Goal: Information Seeking & Learning: Learn about a topic

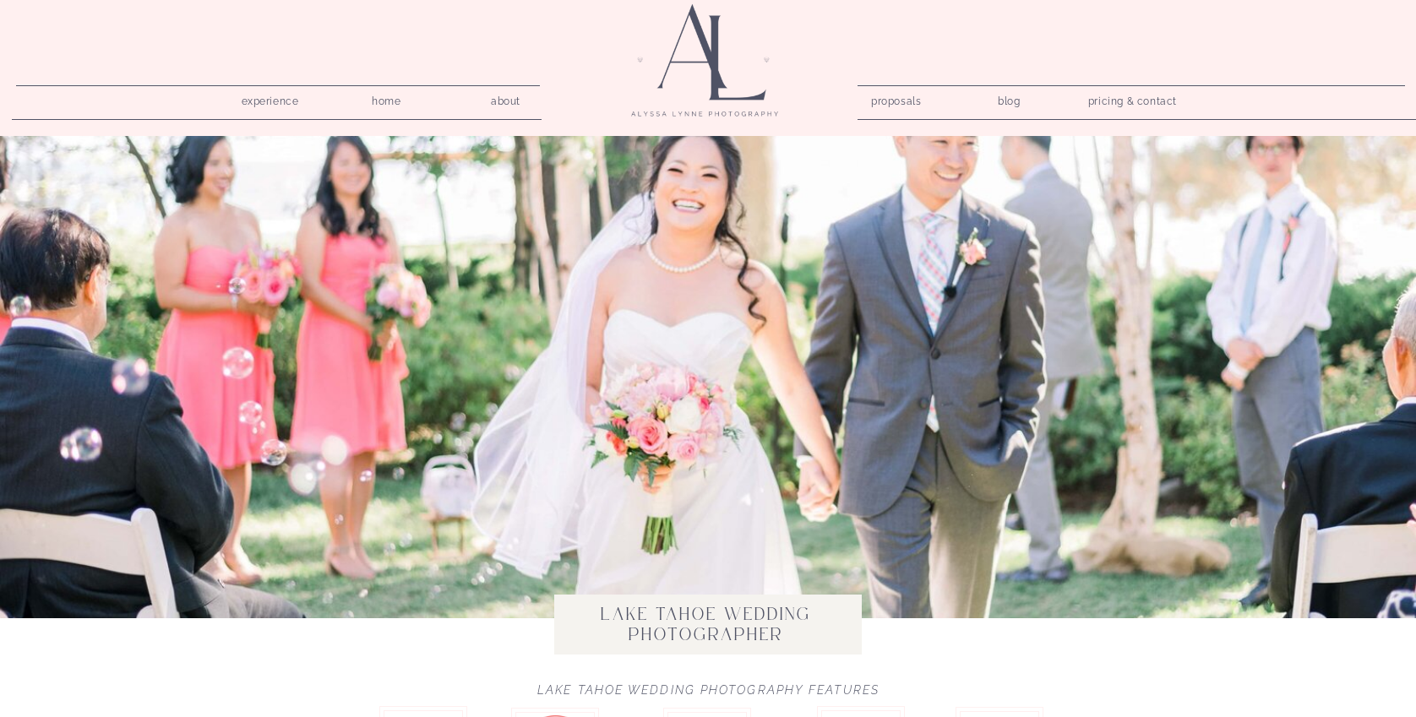
click at [1107, 100] on nav "pricing & contact" at bounding box center [1133, 102] width 102 height 24
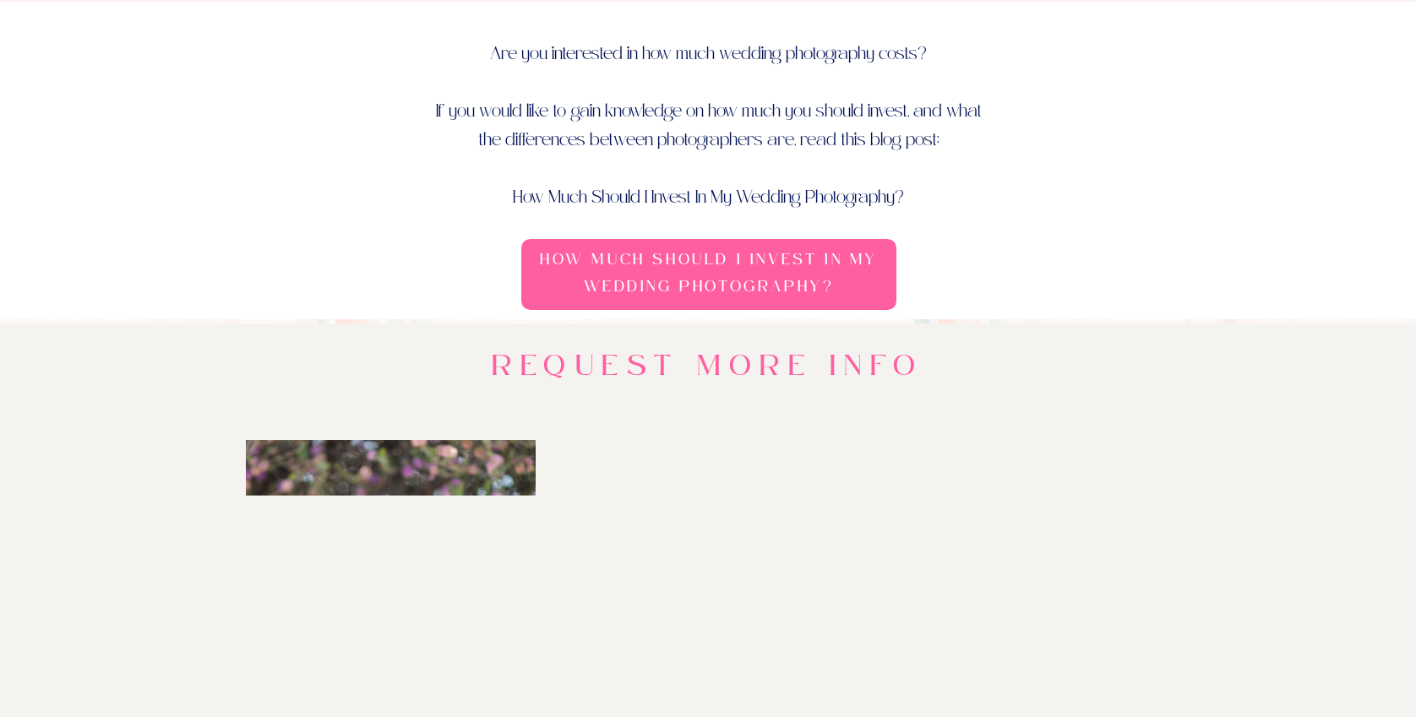
scroll to position [139, 0]
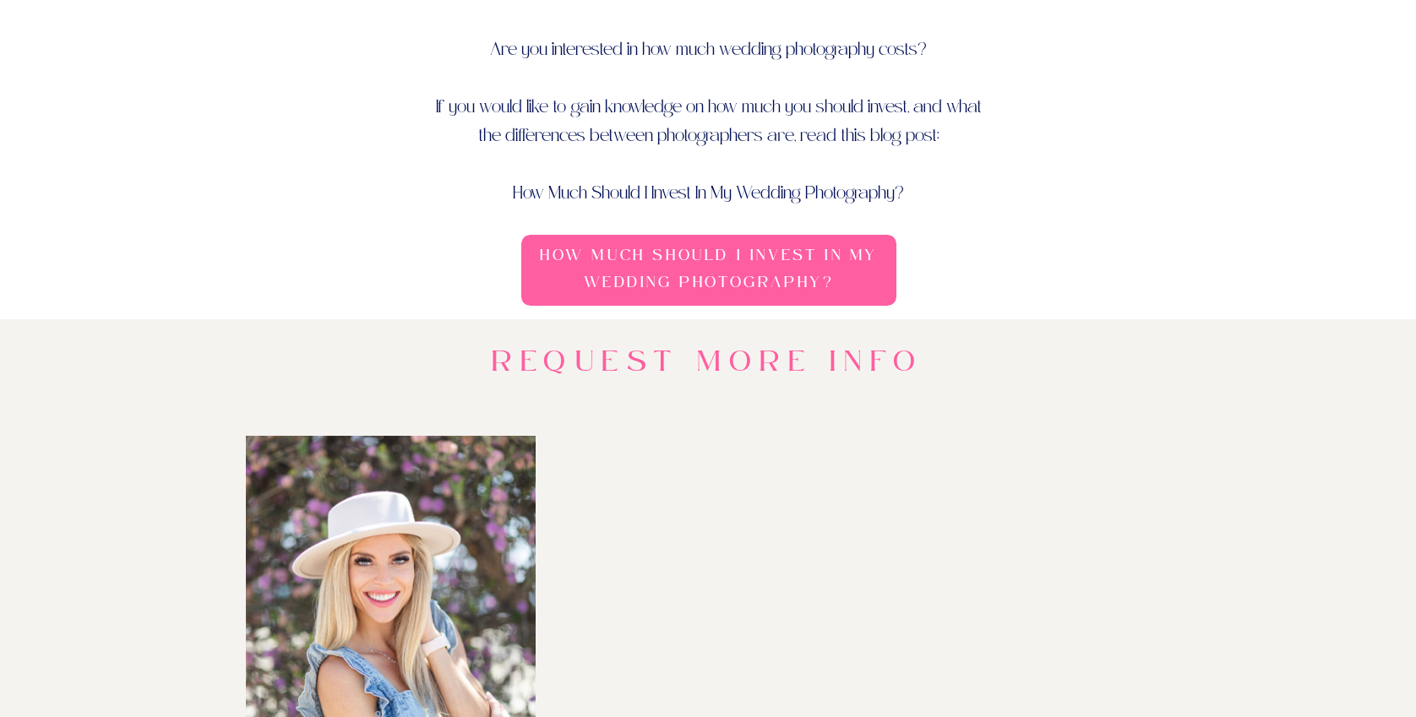
click at [755, 259] on h3 "How Much Should I Invest In My Wedding Photography?" at bounding box center [708, 272] width 363 height 58
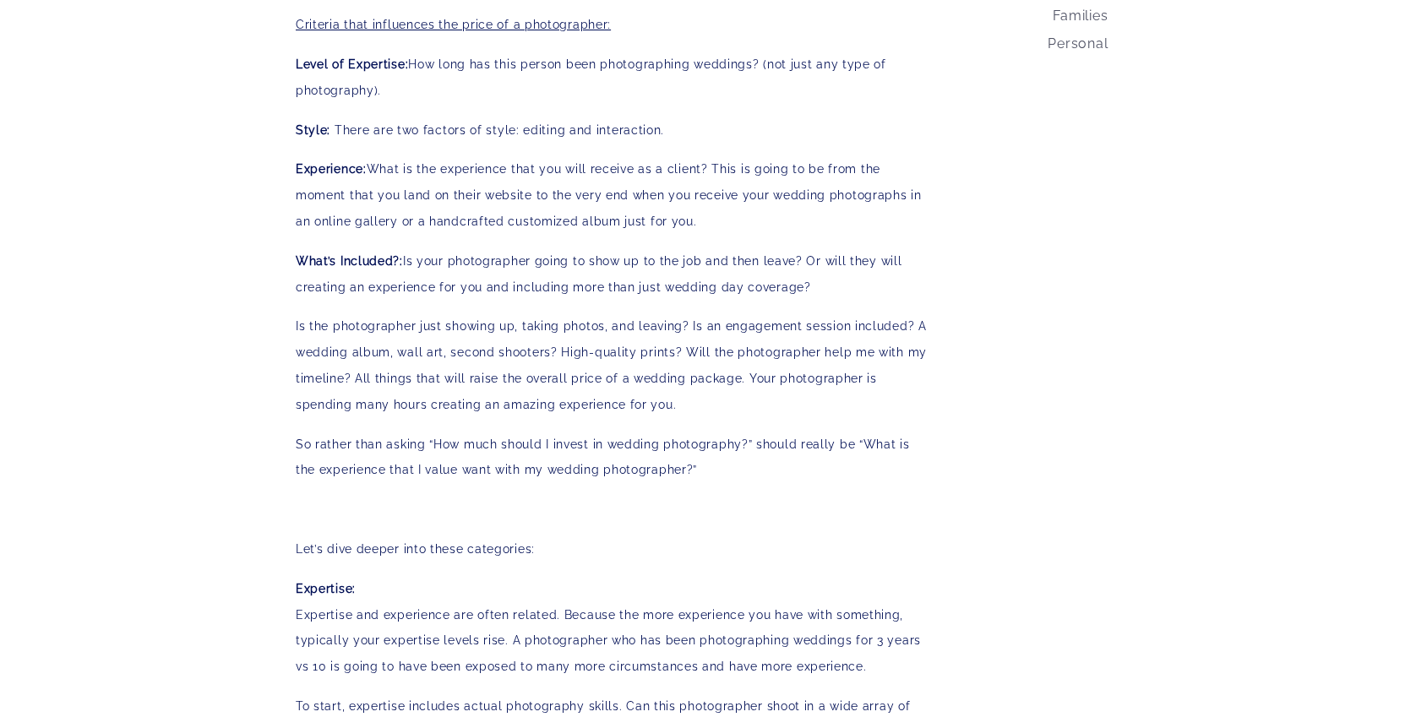
scroll to position [825, 0]
